Goal: Find specific page/section: Find specific page/section

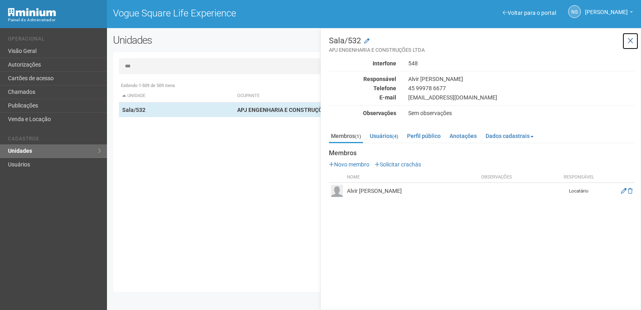
click at [634, 42] on button at bounding box center [630, 40] width 16 height 17
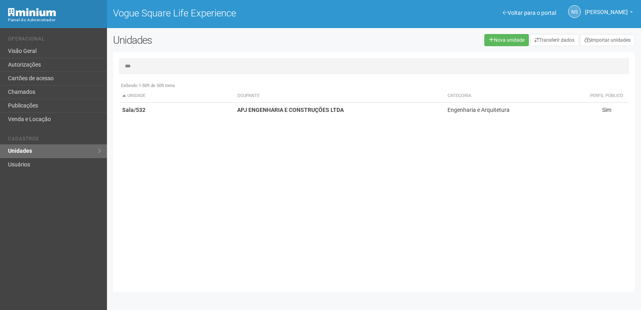
drag, startPoint x: 128, startPoint y: 66, endPoint x: 123, endPoint y: 66, distance: 5.3
click at [123, 67] on input "***" at bounding box center [374, 66] width 510 height 16
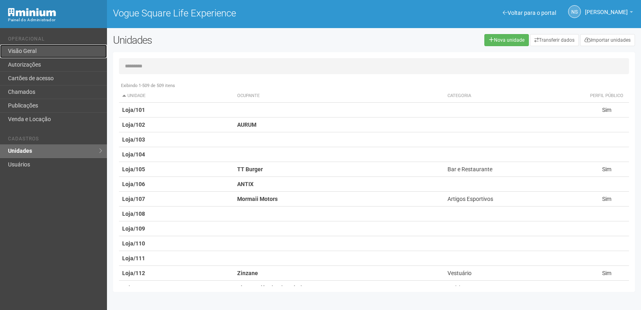
click at [33, 50] on link "Visão Geral" at bounding box center [53, 51] width 107 height 14
